Goal: Task Accomplishment & Management: Manage account settings

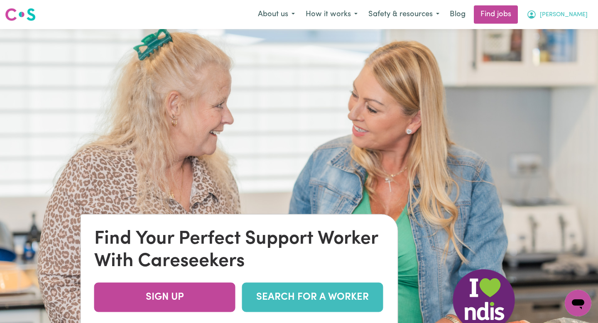
click at [571, 18] on span "[PERSON_NAME]" at bounding box center [564, 14] width 48 height 9
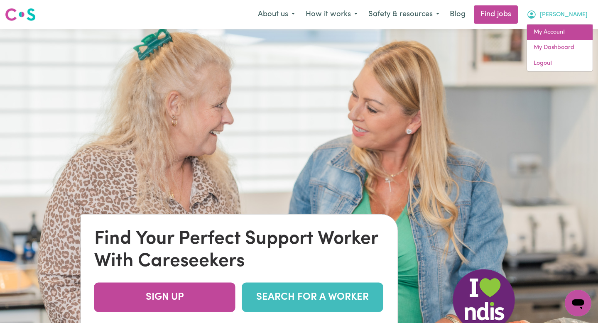
click at [561, 29] on link "My Account" at bounding box center [560, 33] width 66 height 16
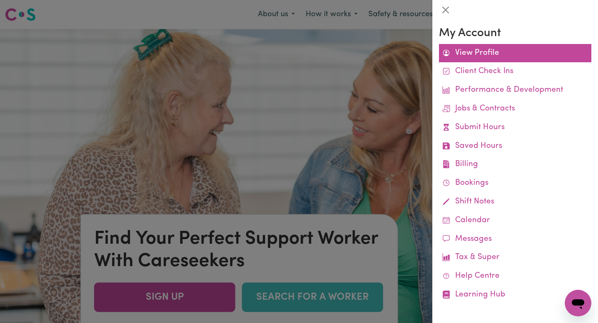
click at [488, 54] on link "View Profile" at bounding box center [515, 53] width 152 height 19
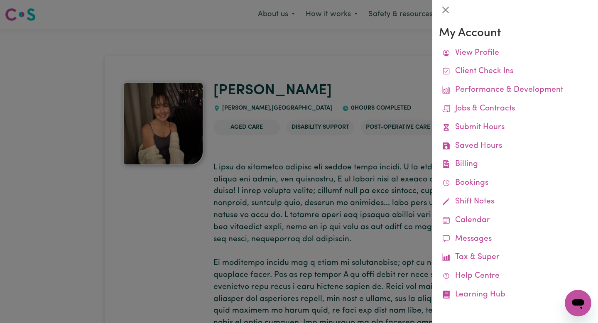
click at [390, 80] on div at bounding box center [299, 161] width 598 height 323
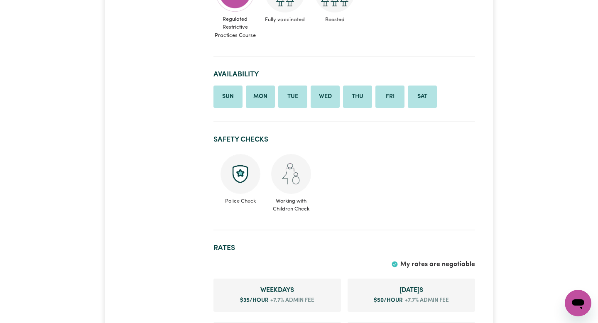
scroll to position [610, 0]
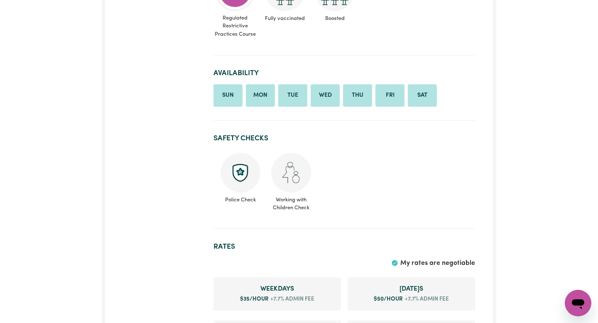
click at [420, 84] on li "Sat" at bounding box center [422, 95] width 29 height 22
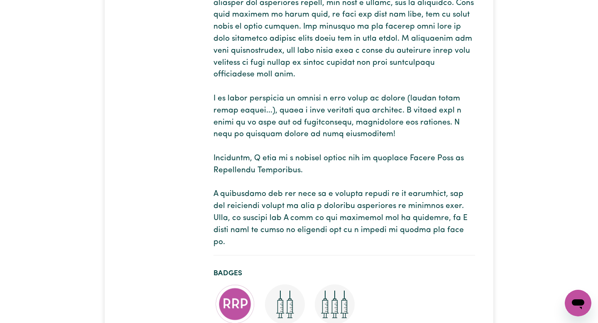
scroll to position [0, 0]
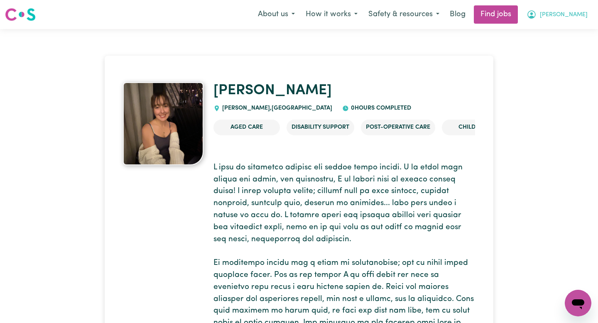
click at [537, 12] on icon "My Account" at bounding box center [532, 15] width 10 height 10
click at [545, 38] on link "My Account" at bounding box center [560, 33] width 66 height 16
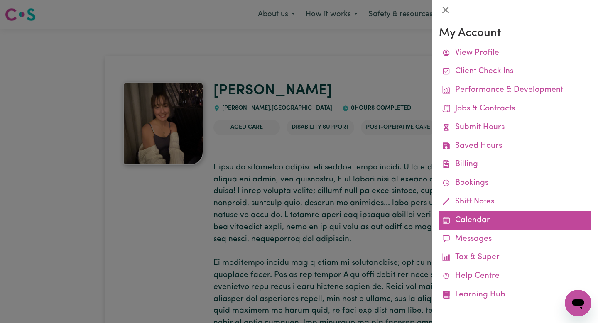
click at [459, 219] on link "Calendar" at bounding box center [515, 221] width 152 height 19
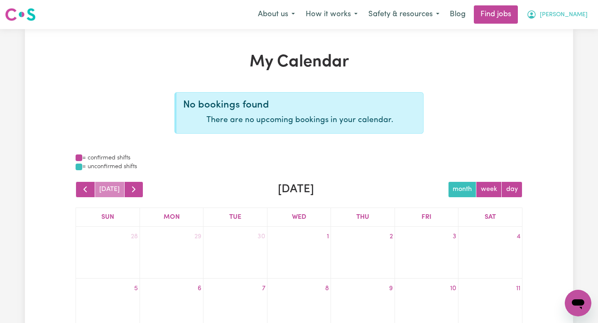
click at [576, 19] on span "[PERSON_NAME]" at bounding box center [564, 14] width 48 height 9
click at [556, 34] on link "My Account" at bounding box center [560, 33] width 66 height 16
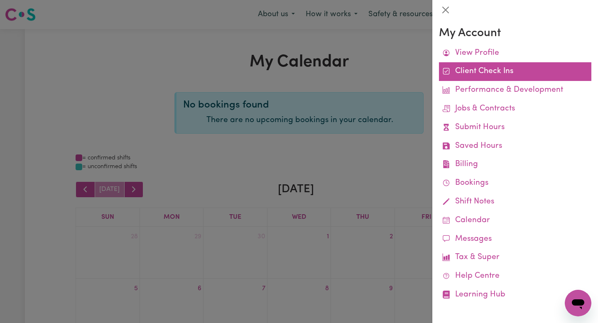
click at [482, 62] on link "Client Check Ins" at bounding box center [515, 71] width 152 height 19
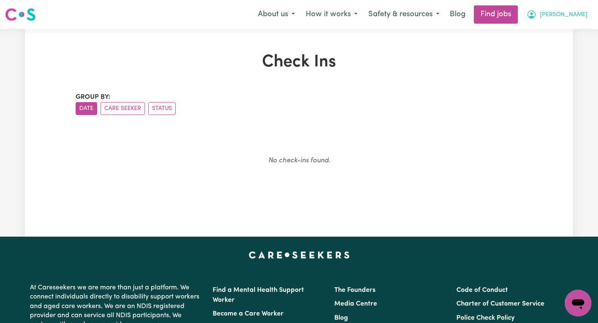
click at [563, 20] on button "[PERSON_NAME]" at bounding box center [557, 14] width 72 height 17
click at [541, 37] on link "My Account" at bounding box center [560, 33] width 66 height 16
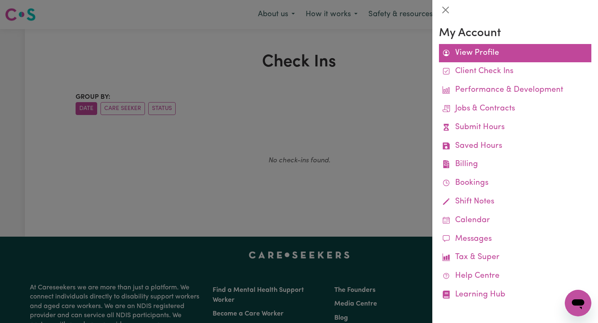
click at [506, 47] on link "View Profile" at bounding box center [515, 53] width 152 height 19
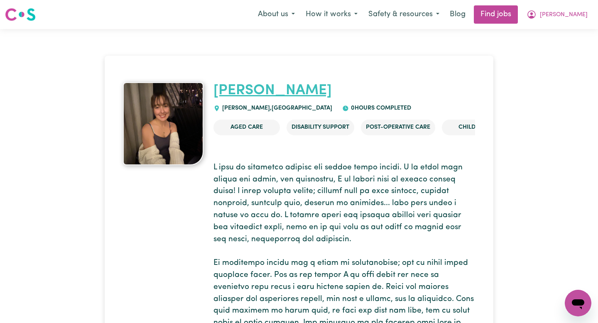
click at [220, 86] on link "[PERSON_NAME]" at bounding box center [273, 91] width 118 height 15
click at [239, 89] on link "[PERSON_NAME]" at bounding box center [273, 91] width 118 height 15
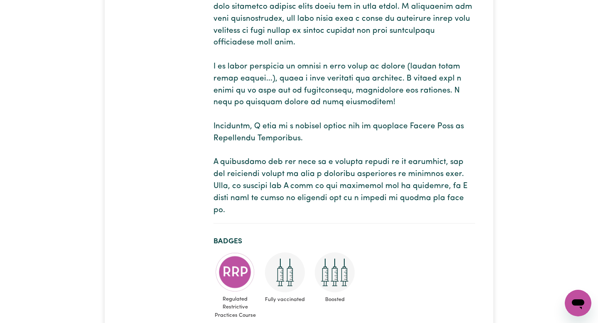
scroll to position [337, 0]
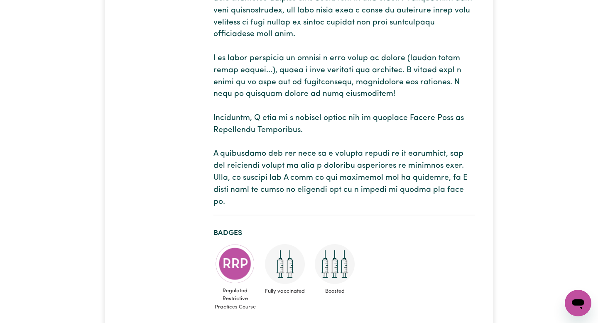
click at [309, 157] on p at bounding box center [345, 16] width 262 height 383
click at [320, 155] on p at bounding box center [345, 16] width 262 height 383
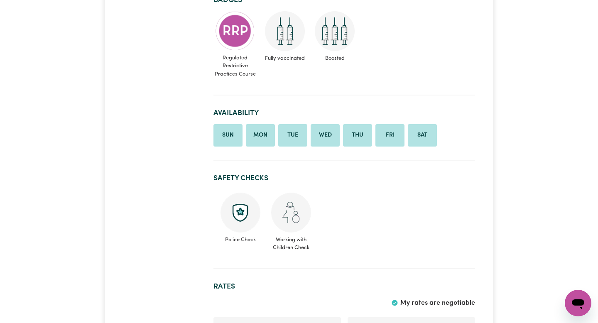
scroll to position [608, 0]
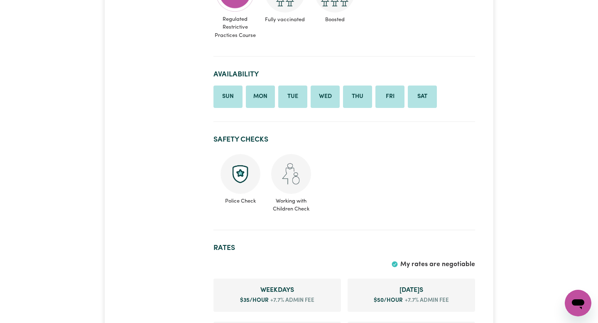
click at [435, 186] on ul "Police Check Working with Children Check" at bounding box center [345, 184] width 262 height 66
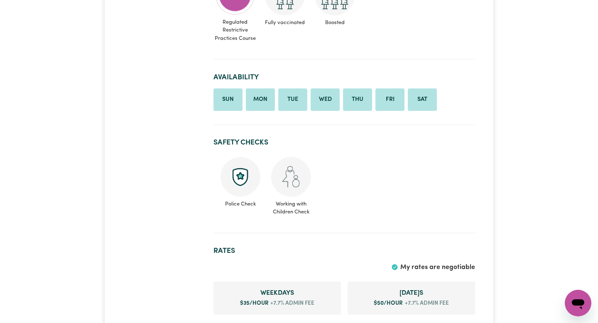
scroll to position [603, 0]
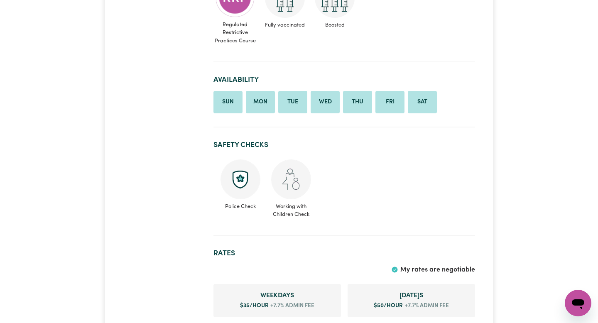
click at [238, 178] on img at bounding box center [241, 180] width 40 height 40
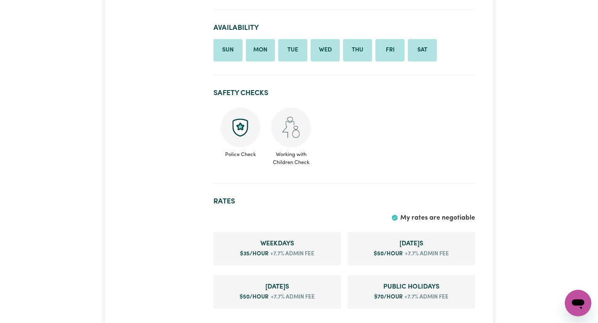
scroll to position [573, 0]
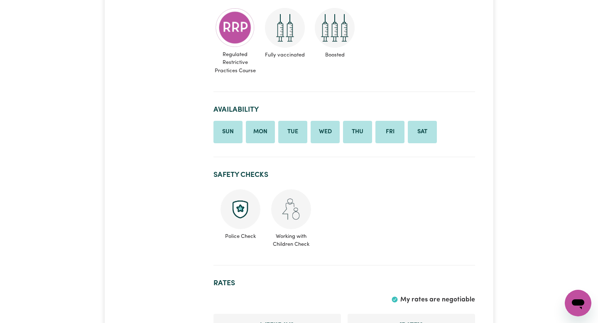
click at [423, 127] on li "Sat" at bounding box center [422, 132] width 29 height 22
click at [422, 121] on li "Sat" at bounding box center [422, 132] width 29 height 22
click at [382, 121] on li "Fri" at bounding box center [390, 132] width 29 height 22
click at [318, 121] on li "Wed" at bounding box center [325, 132] width 29 height 22
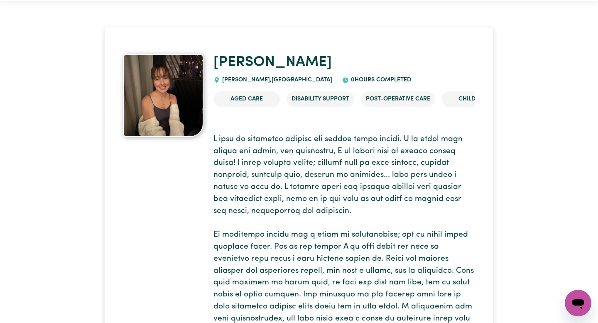
scroll to position [0, 0]
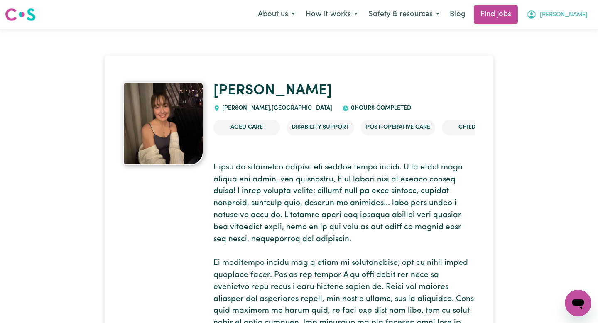
click at [537, 19] on icon "My Account" at bounding box center [532, 15] width 10 height 10
click at [559, 49] on link "My Dashboard" at bounding box center [560, 48] width 66 height 16
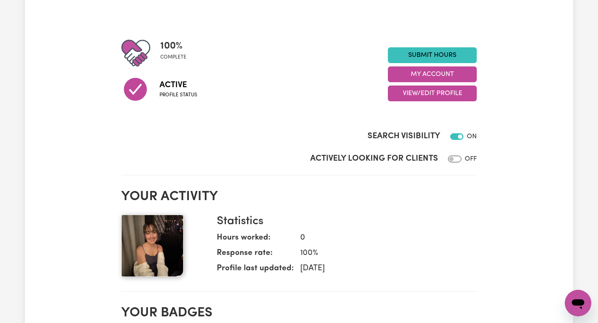
scroll to position [103, 0]
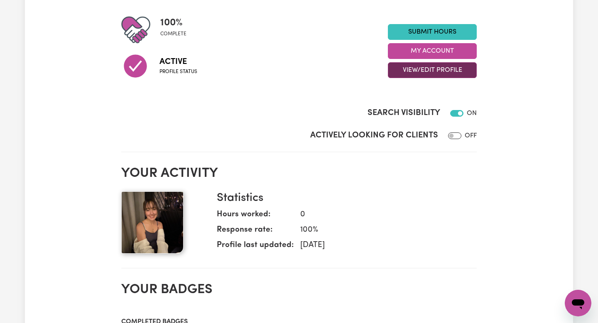
click at [423, 73] on button "View/Edit Profile" at bounding box center [432, 70] width 89 height 16
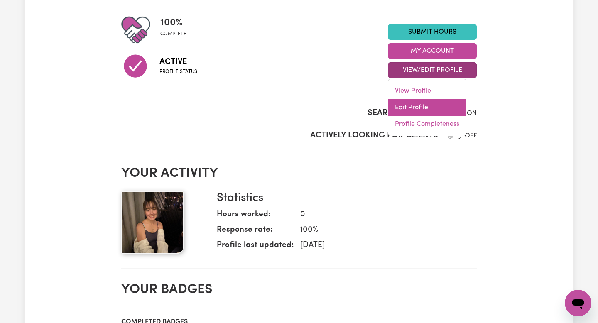
click at [424, 107] on link "Edit Profile" at bounding box center [428, 107] width 78 height 17
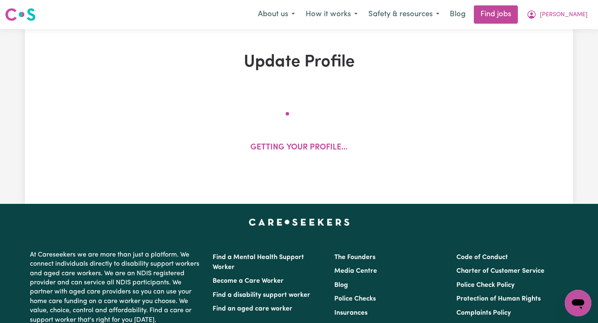
select select "[DEMOGRAPHIC_DATA] Citizen"
select select "Studying a healthcare related degree or qualification"
select select "35"
select select "50"
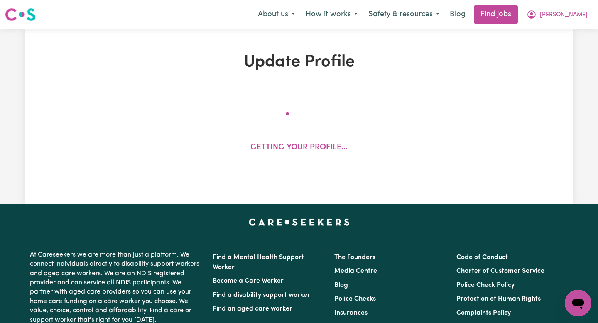
select select "70"
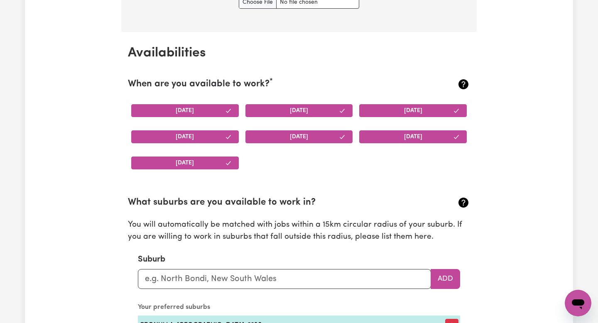
scroll to position [763, 0]
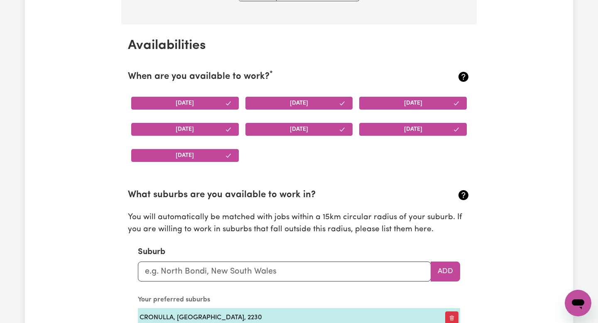
click at [436, 107] on button "[DATE]" at bounding box center [413, 103] width 108 height 13
click at [421, 123] on button "[DATE]" at bounding box center [413, 129] width 108 height 13
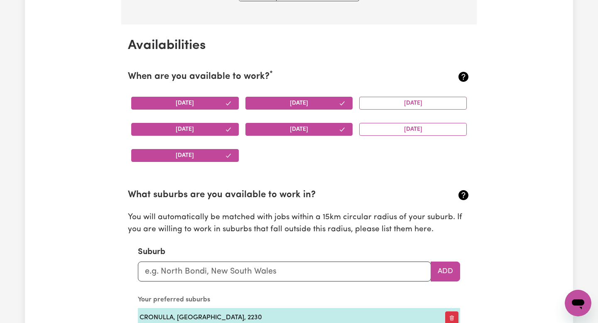
click at [349, 107] on button "[DATE]" at bounding box center [300, 103] width 108 height 13
click at [334, 131] on button "[DATE]" at bounding box center [300, 129] width 108 height 13
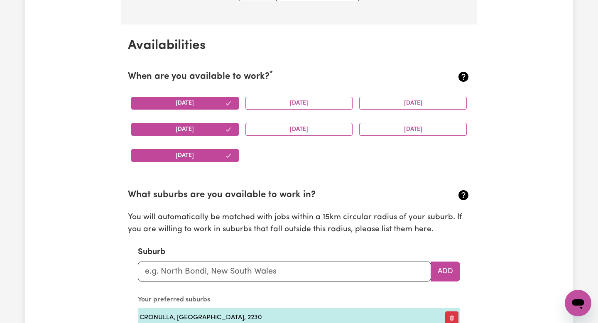
click at [235, 101] on button "[DATE]" at bounding box center [185, 103] width 108 height 13
click at [222, 130] on button "[DATE]" at bounding box center [185, 129] width 108 height 13
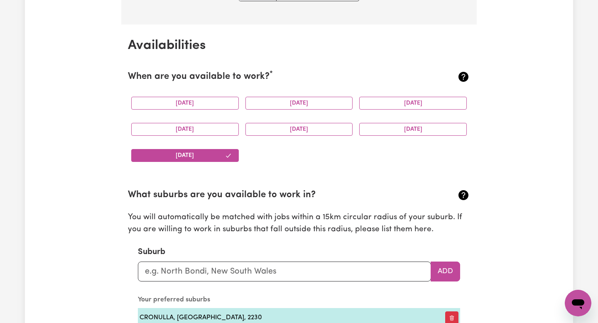
click at [216, 154] on button "[DATE]" at bounding box center [185, 155] width 108 height 13
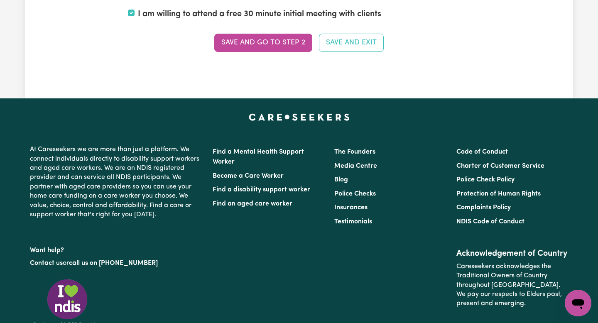
scroll to position [2230, 0]
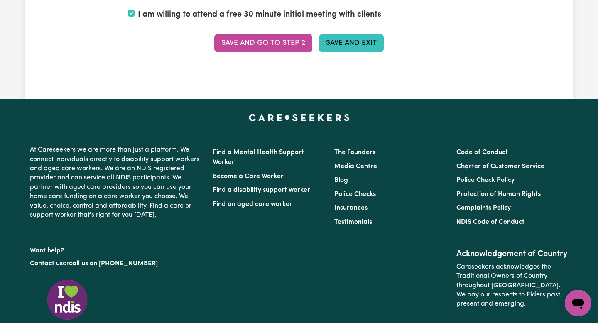
click at [327, 41] on button "Save and Exit" at bounding box center [351, 43] width 65 height 18
